Goal: Find specific page/section: Find specific page/section

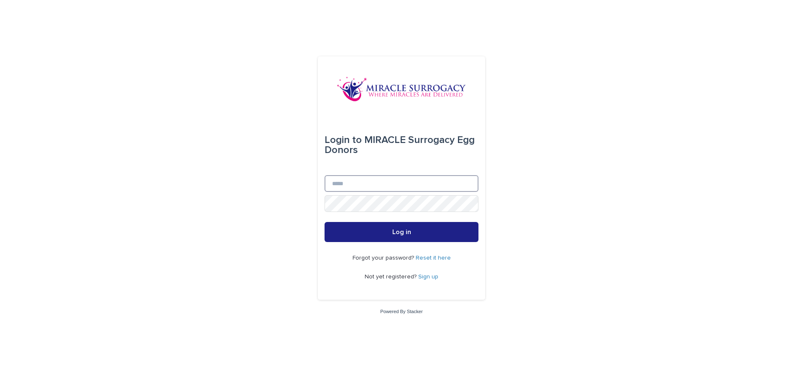
type input "**********"
click at [394, 230] on span "Log in" at bounding box center [401, 232] width 19 height 7
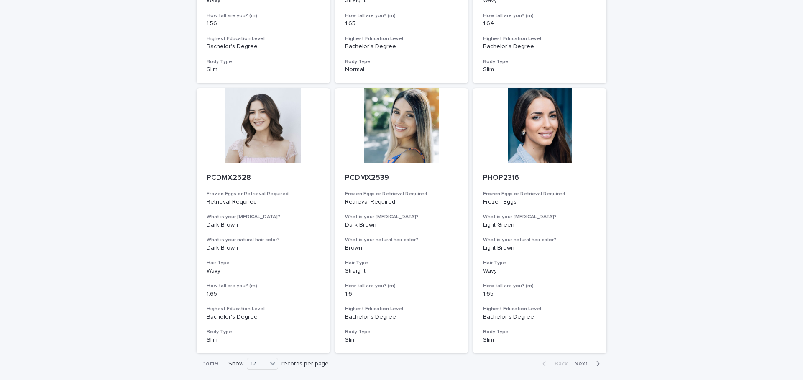
scroll to position [870, 0]
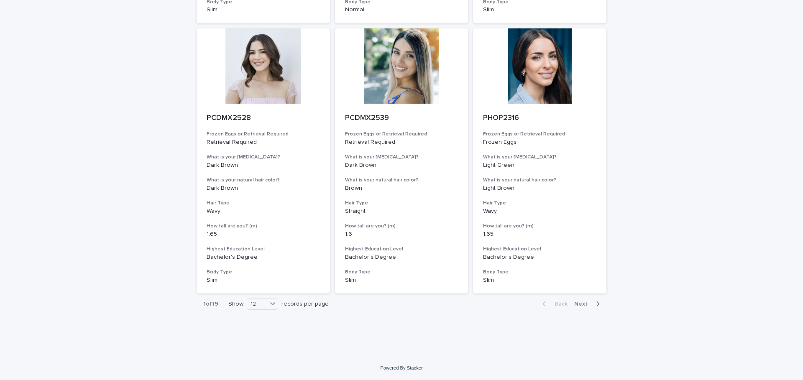
click at [584, 306] on span "Next" at bounding box center [583, 304] width 18 height 6
